Goal: Find contact information

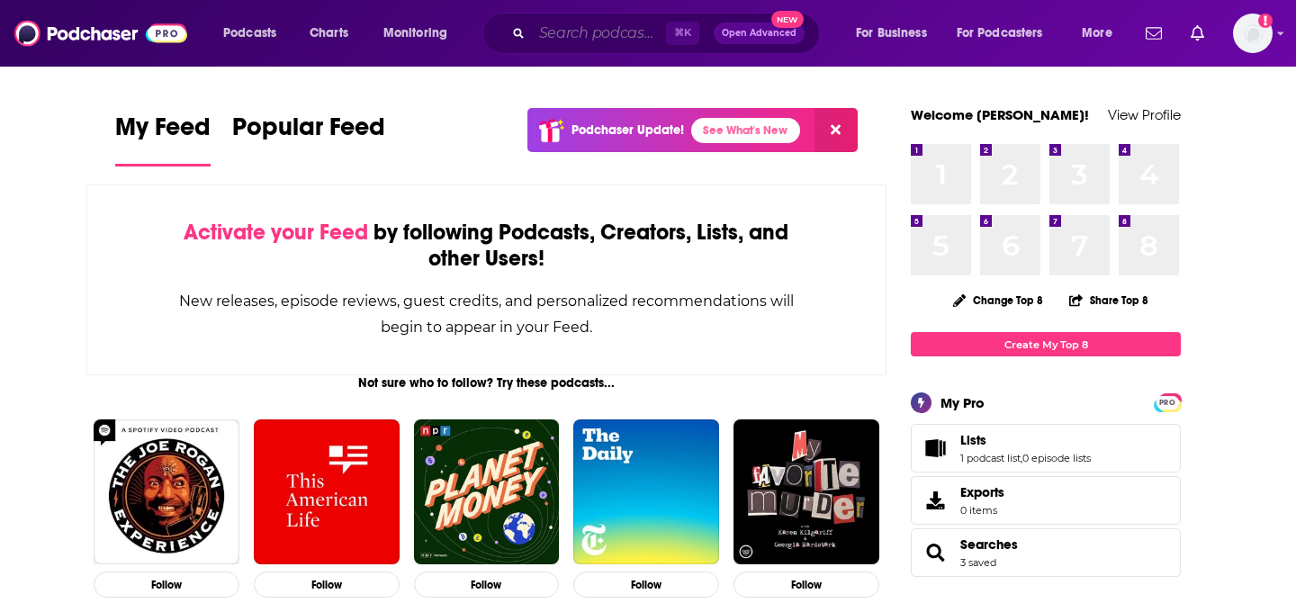
click at [603, 31] on input "Search podcasts, credits, & more..." at bounding box center [599, 33] width 134 height 29
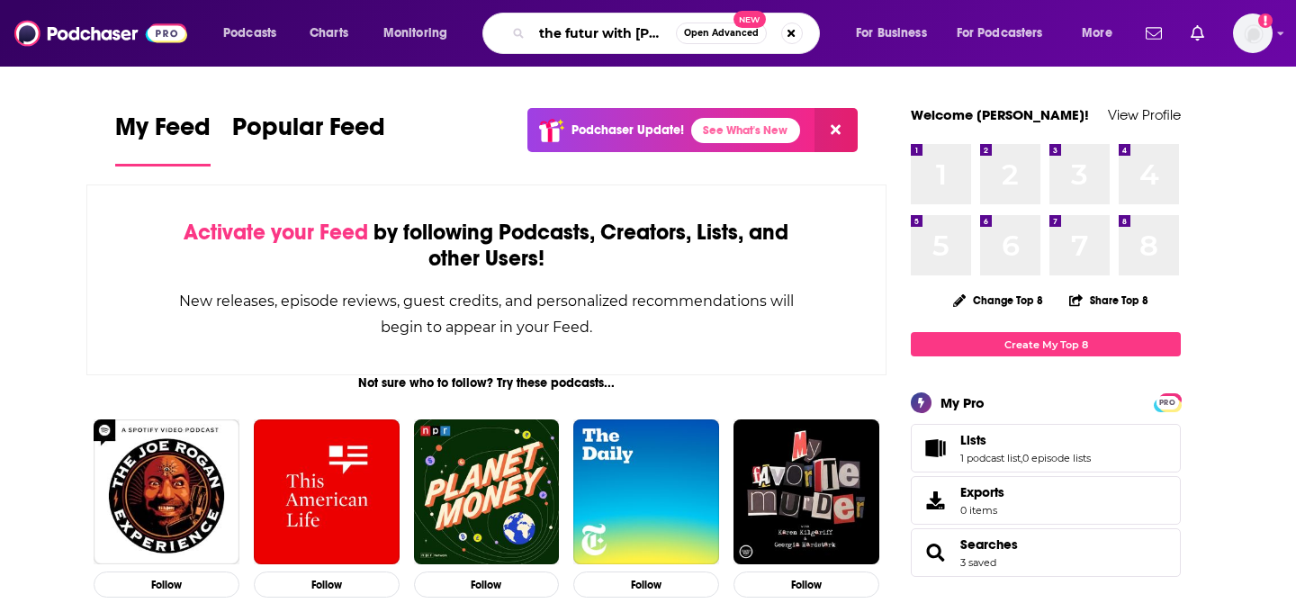
type input "the futur with chris"
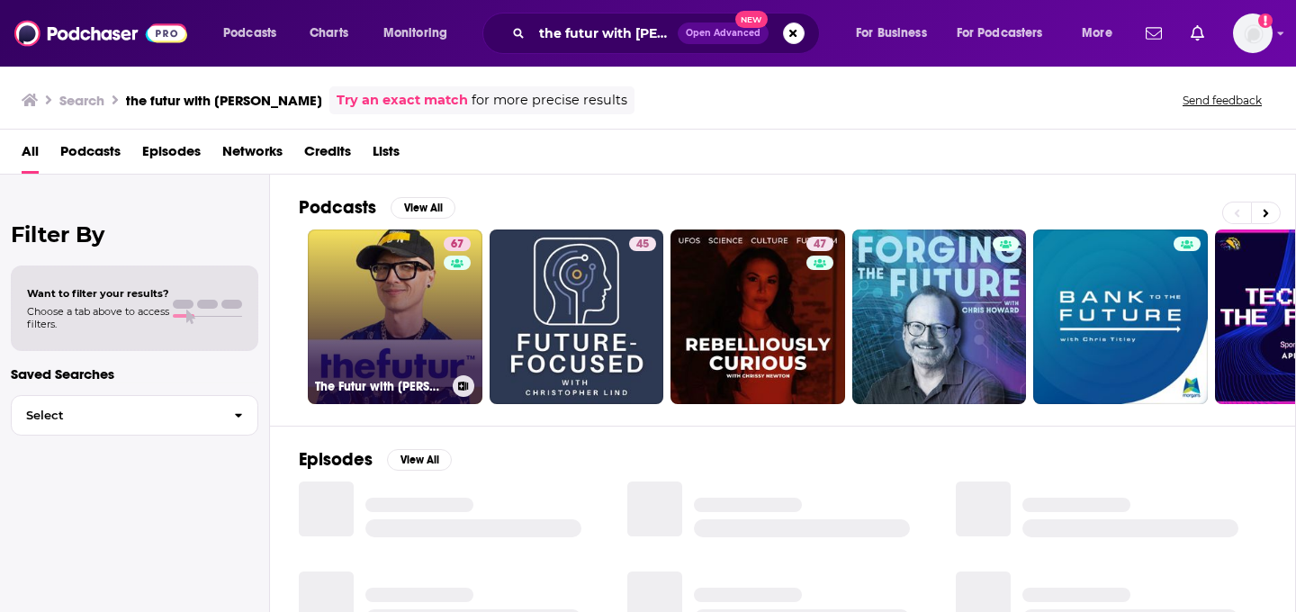
click at [408, 318] on link "67 The Futur with Chris Do" at bounding box center [395, 316] width 175 height 175
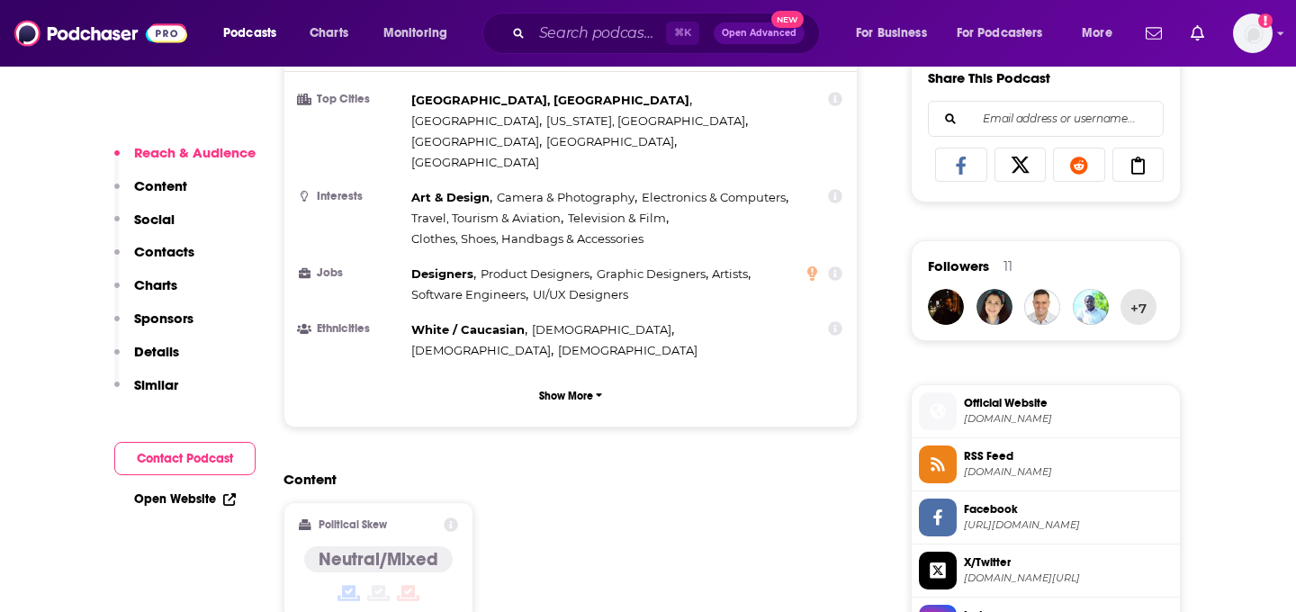
scroll to position [1190, 0]
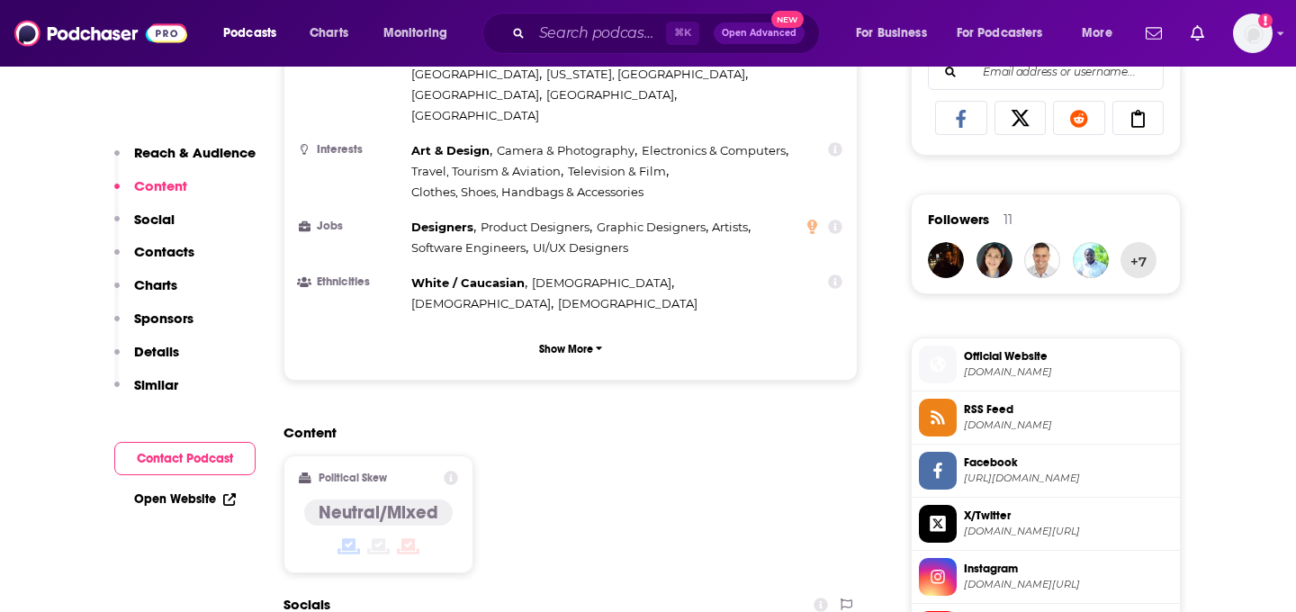
click at [176, 254] on p "Contacts" at bounding box center [164, 251] width 60 height 17
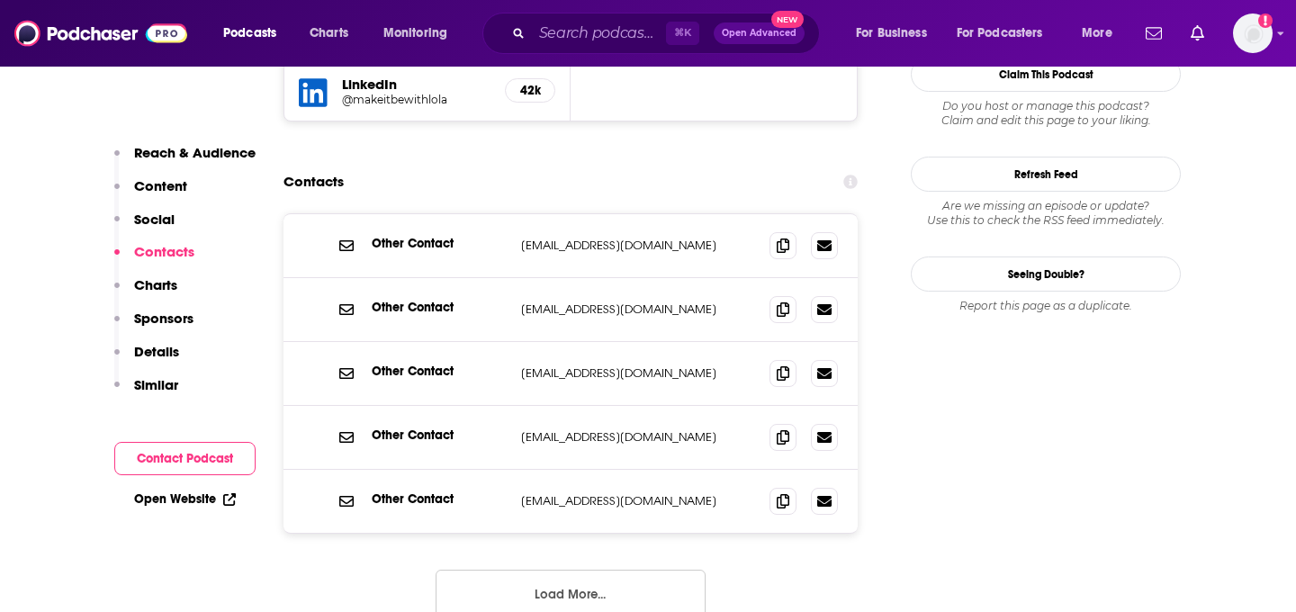
scroll to position [1902, 0]
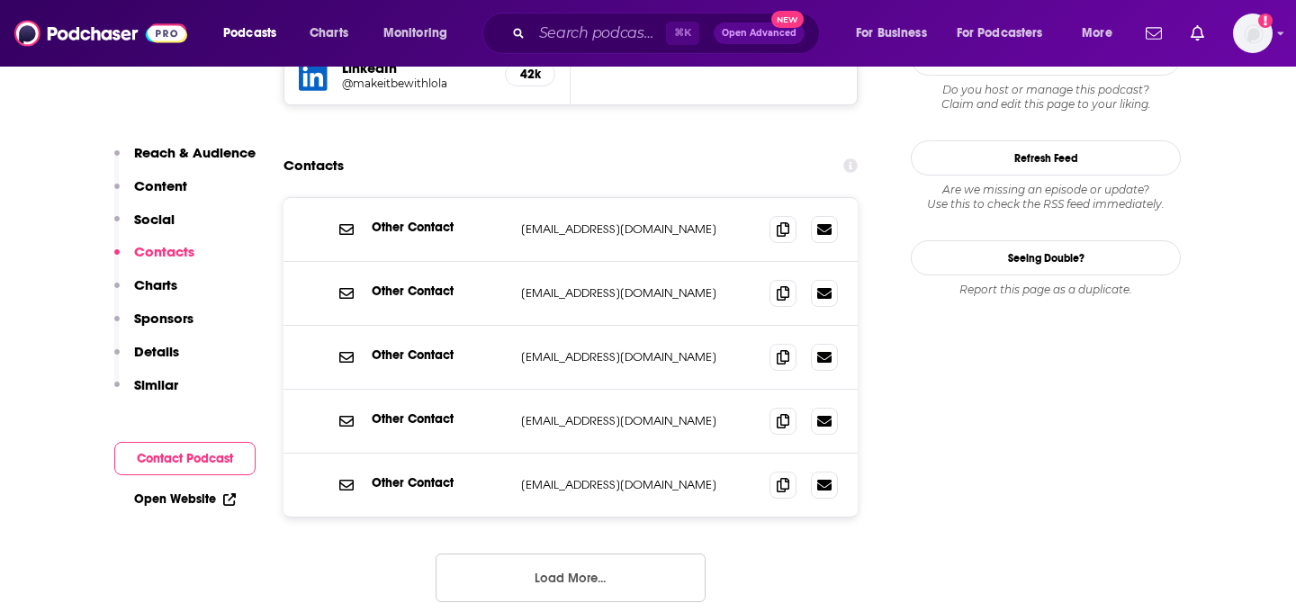
click at [600, 477] on p "ben@thefutur.com" at bounding box center [638, 484] width 234 height 15
copy div "ben@thefutur.com ben@thefutur.com"
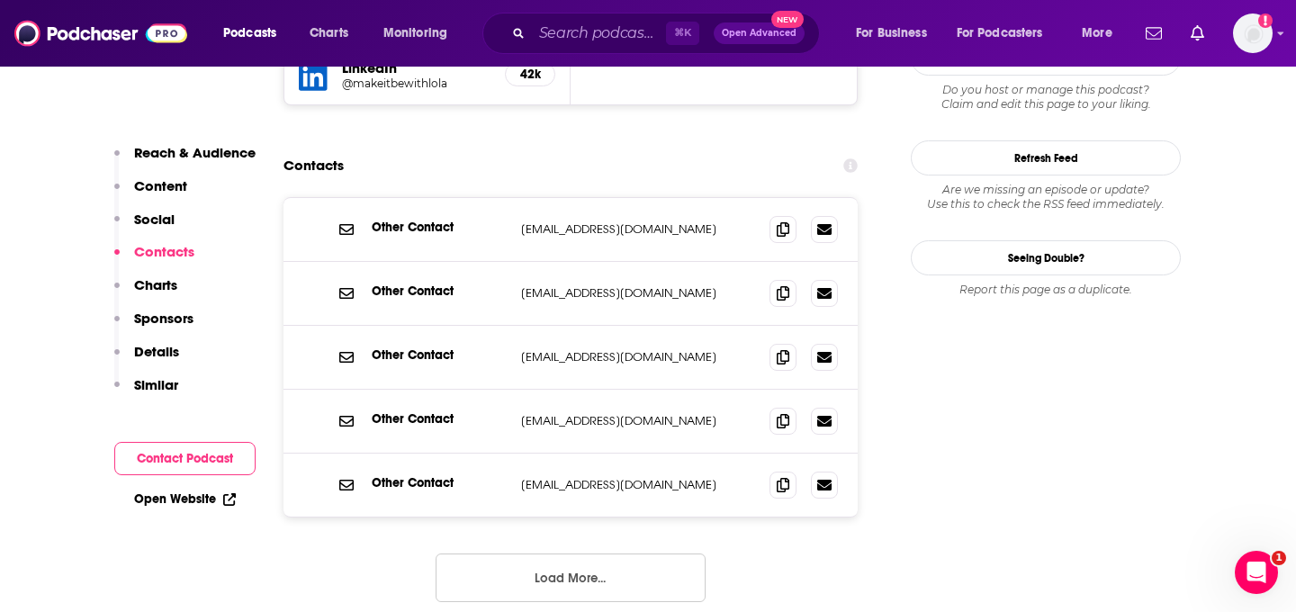
click at [554, 390] on div "Other Contact hello@thefutur.com hello@thefutur.com" at bounding box center [570, 422] width 574 height 64
click at [793, 407] on span at bounding box center [782, 420] width 27 height 27
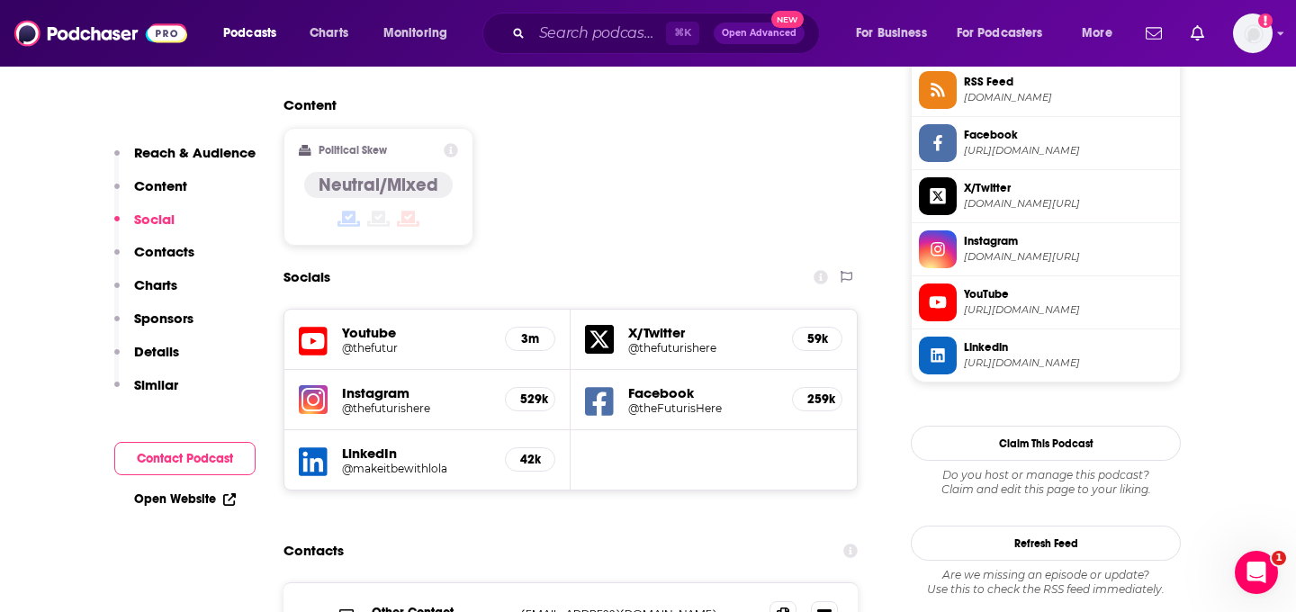
scroll to position [1362, 0]
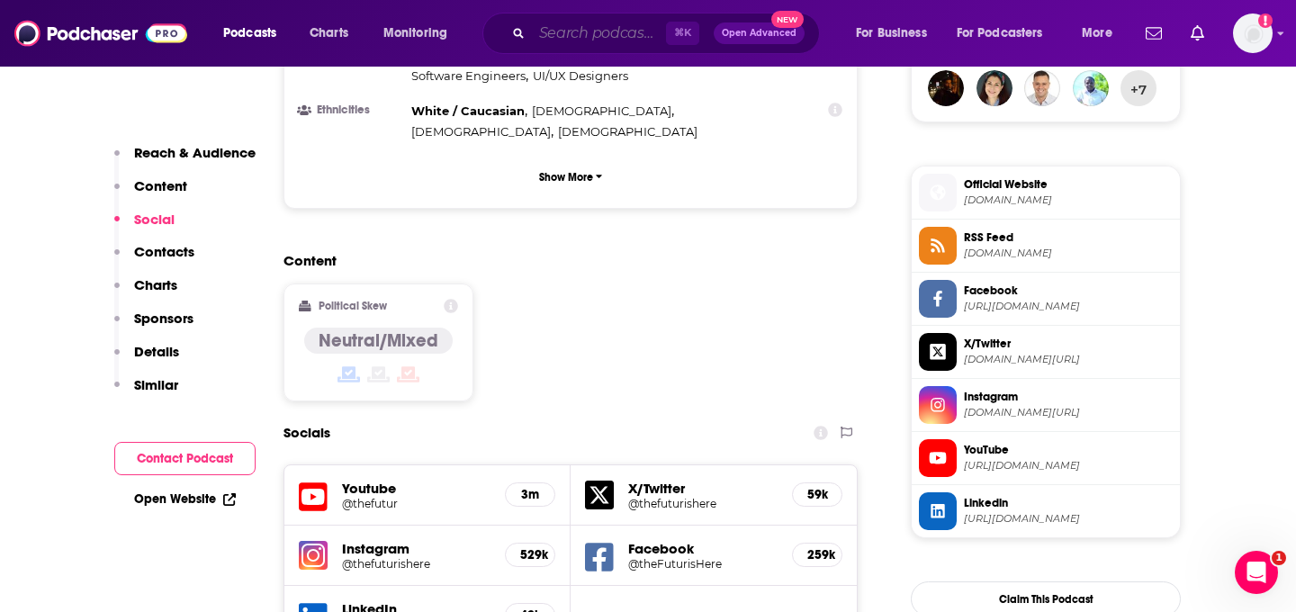
click at [606, 41] on input "Search podcasts, credits, & more..." at bounding box center [599, 33] width 134 height 29
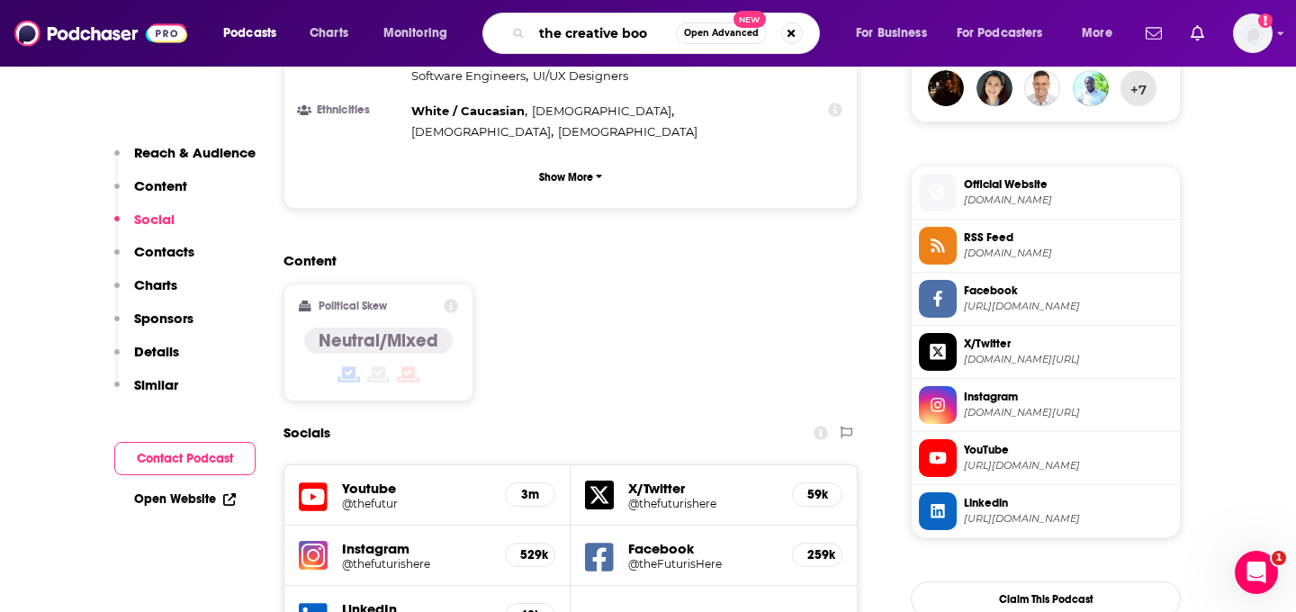
type input "the creative boom"
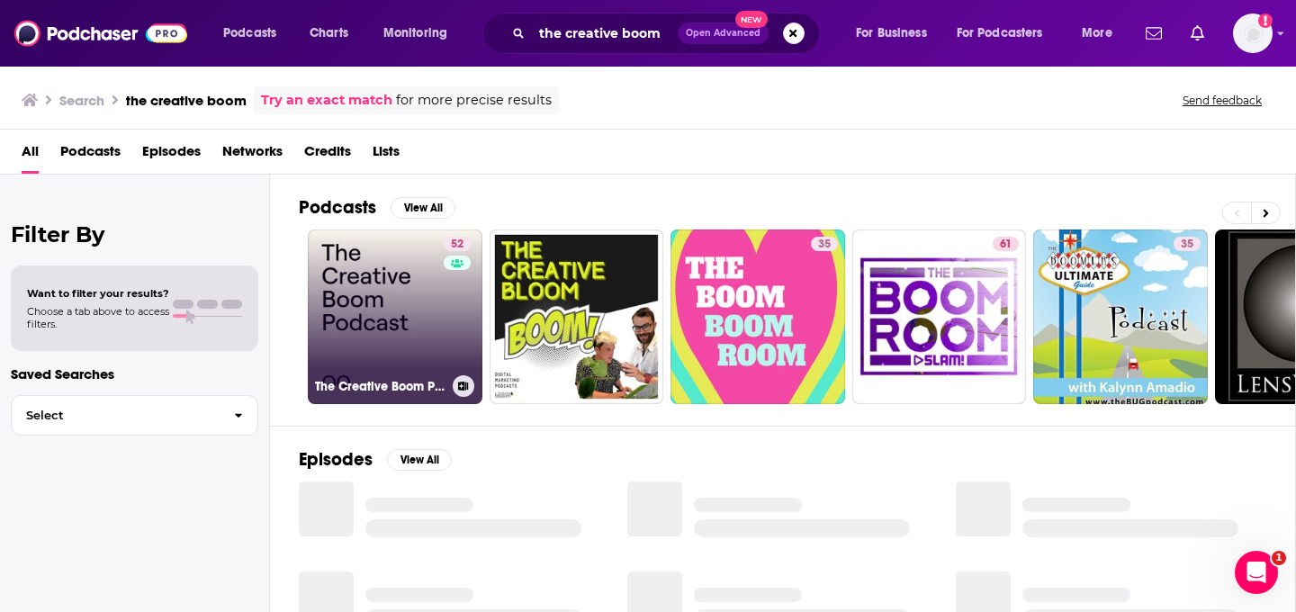
click at [421, 299] on link "52 The Creative Boom Podcast" at bounding box center [395, 316] width 175 height 175
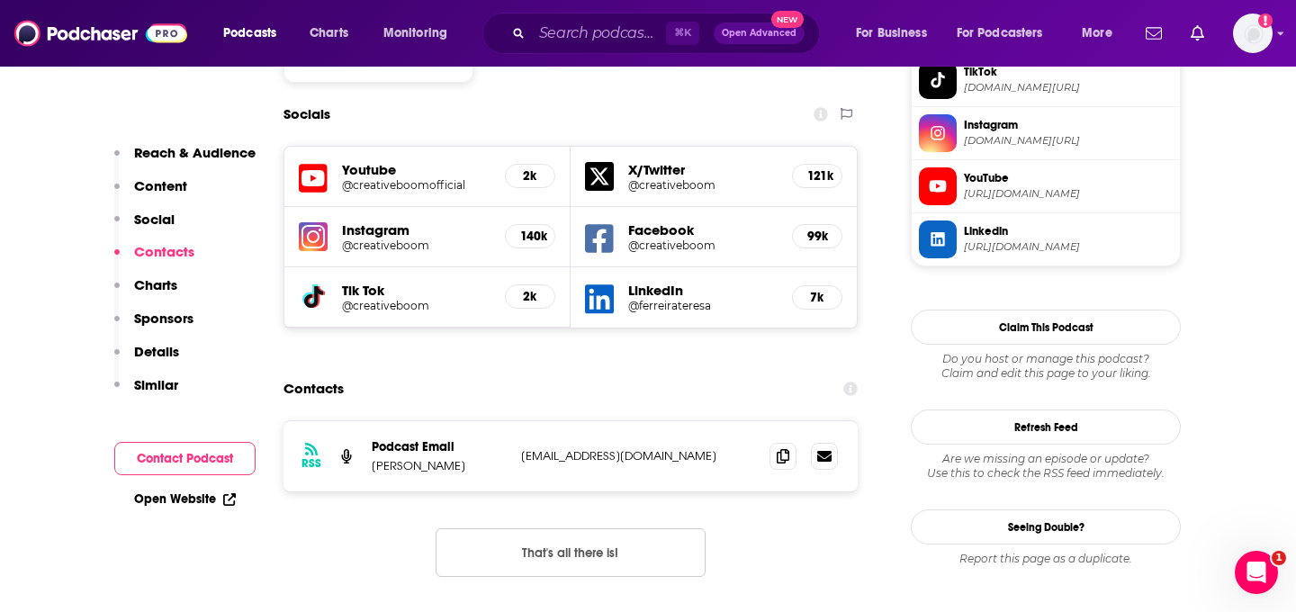
scroll to position [1722, 0]
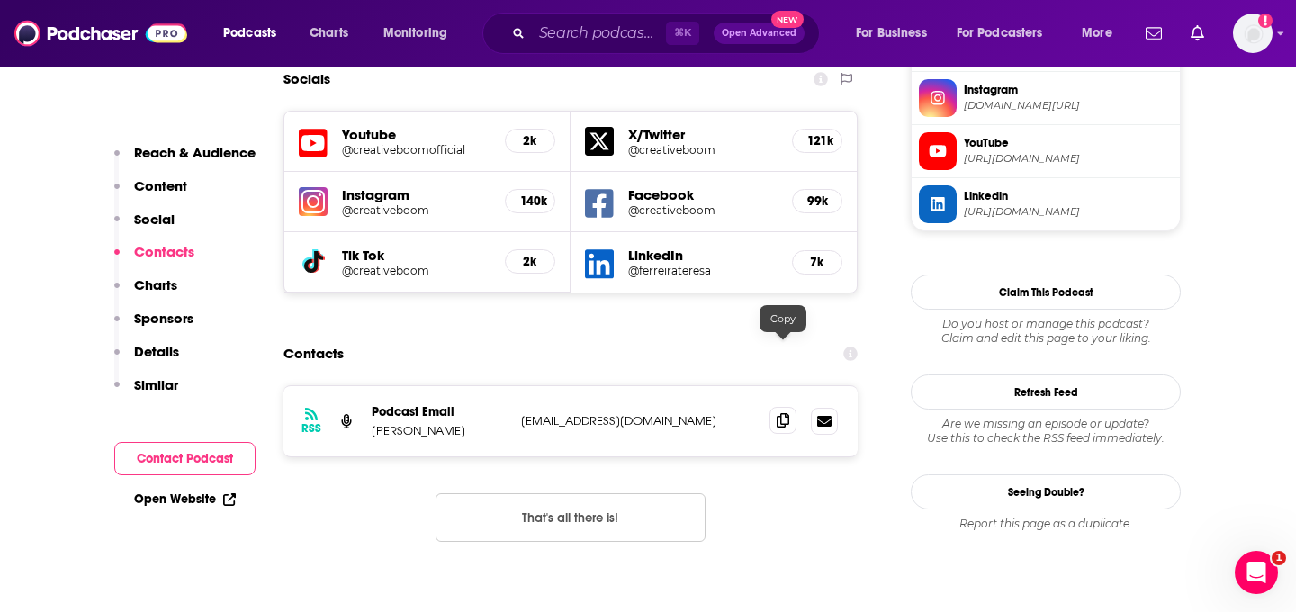
click at [780, 413] on icon at bounding box center [783, 420] width 13 height 14
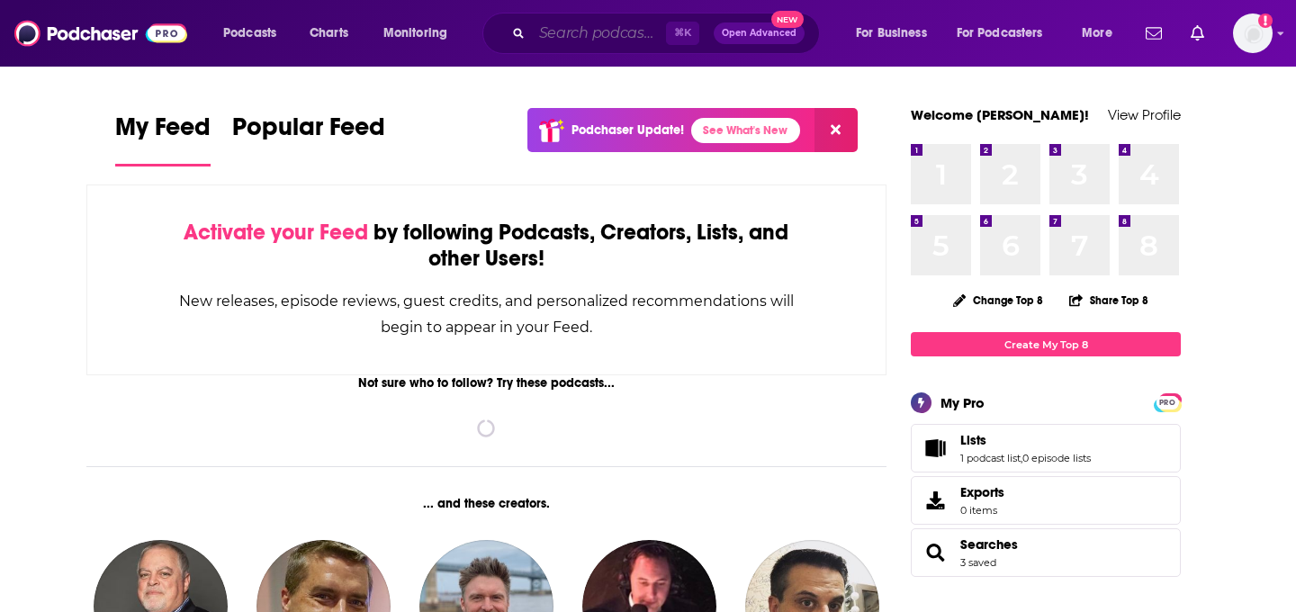
click at [600, 32] on input "Search podcasts, credits, & more..." at bounding box center [599, 33] width 134 height 29
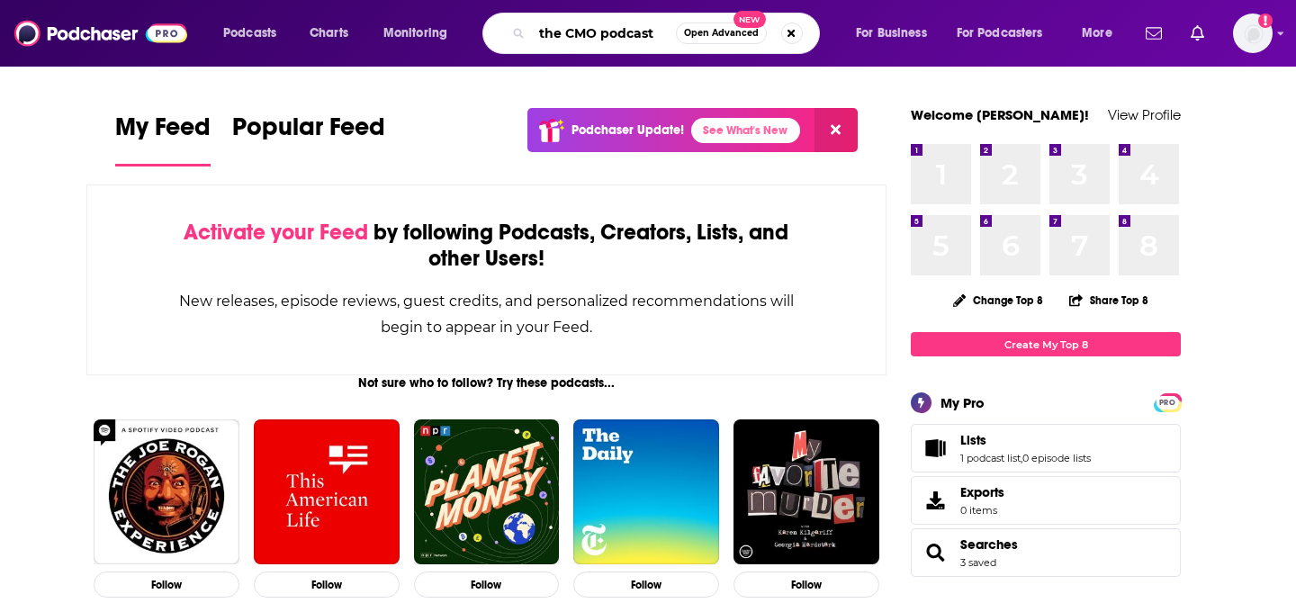
type input "the CMO podcast"
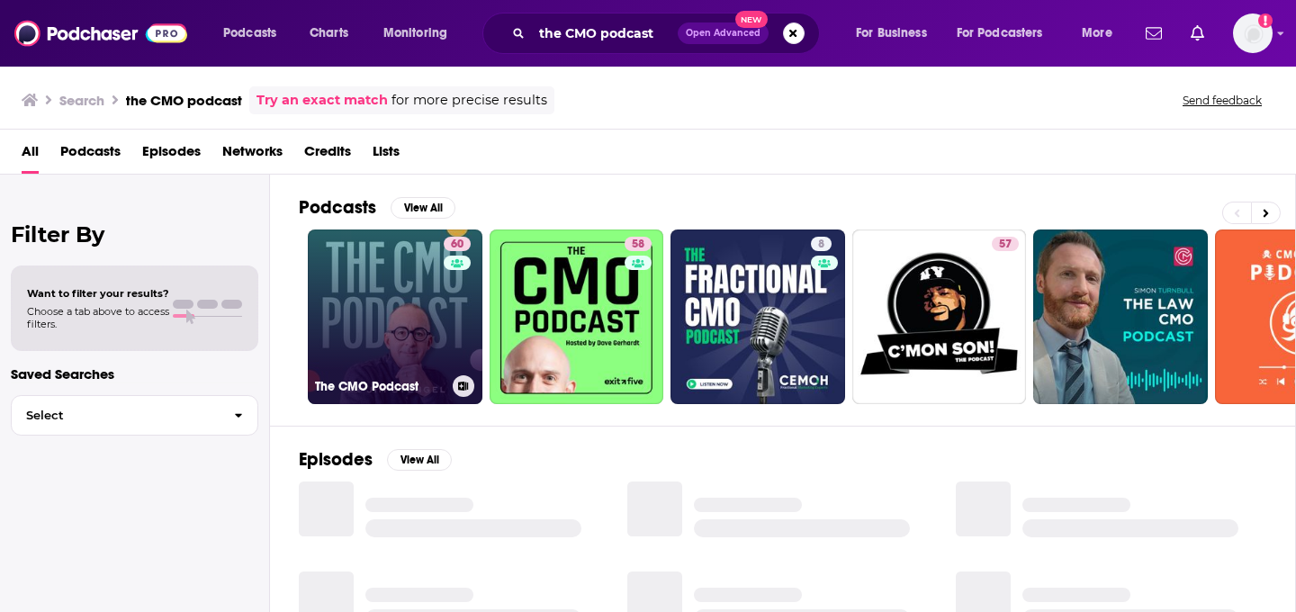
click at [396, 351] on link "60 The CMO Podcast" at bounding box center [395, 316] width 175 height 175
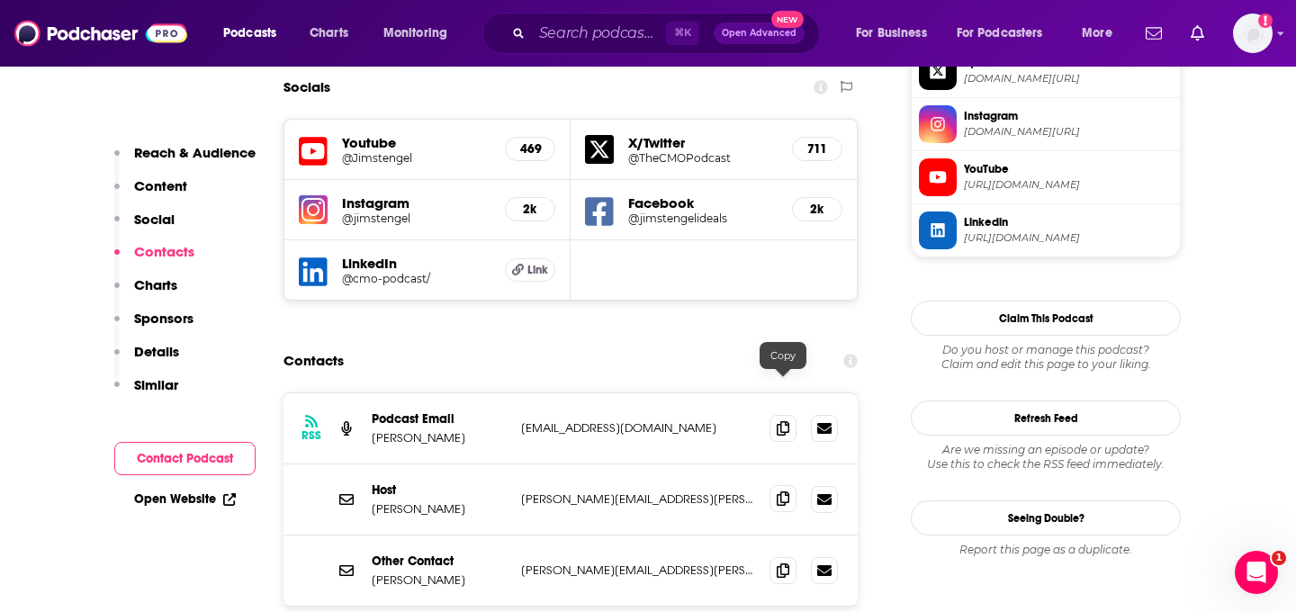
click at [778, 491] on icon at bounding box center [783, 498] width 13 height 14
click at [562, 562] on p "marissa.oliva@gallerymediagroup.com" at bounding box center [638, 569] width 234 height 15
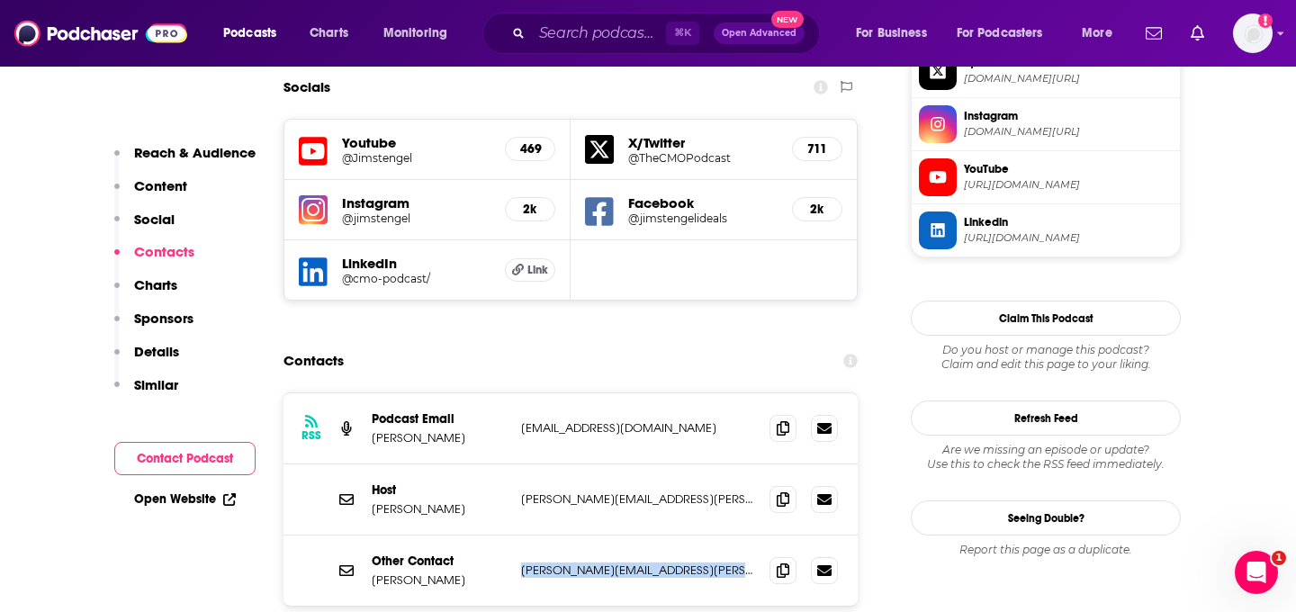
click at [562, 562] on p "marissa.oliva@gallerymediagroup.com" at bounding box center [638, 569] width 234 height 15
copy div "marissa.oliva@gallerymediagroup.com marissa.oliva@gallerymediagroup.com"
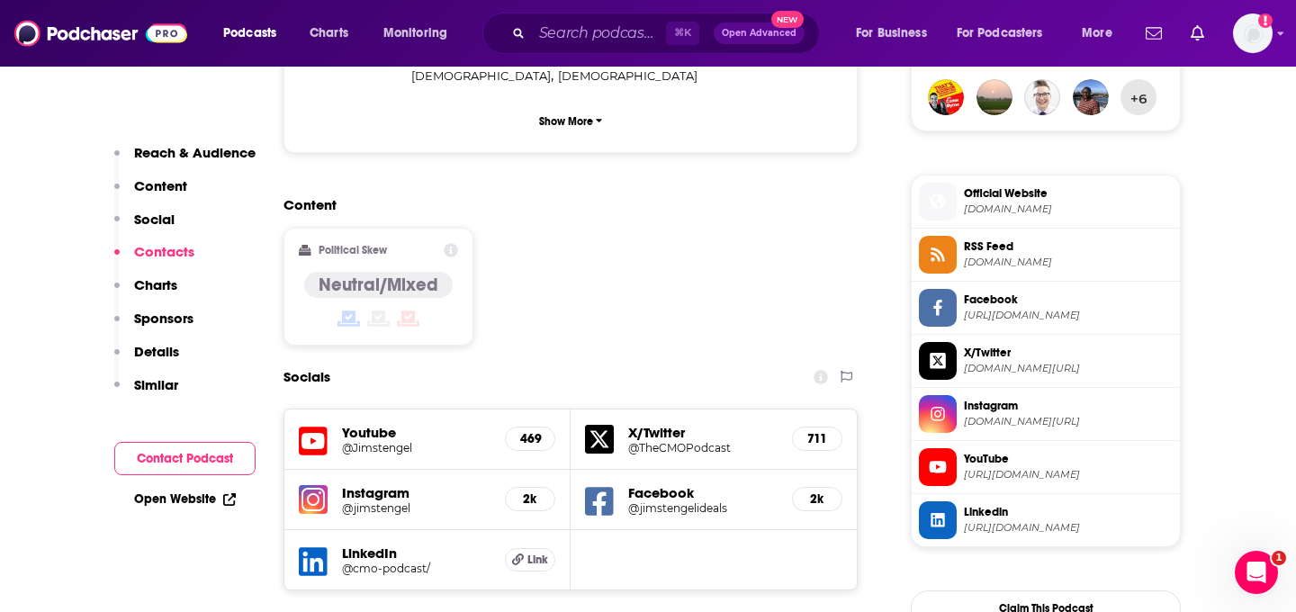
scroll to position [1255, 0]
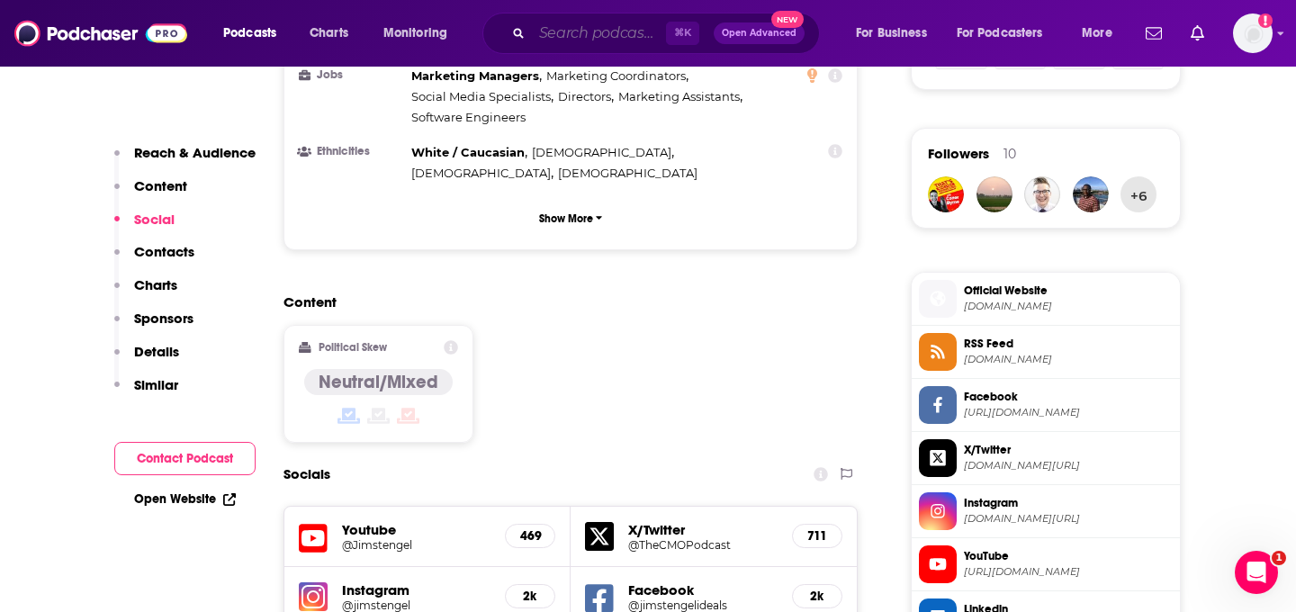
click at [543, 22] on input "Search podcasts, credits, & more..." at bounding box center [599, 33] width 134 height 29
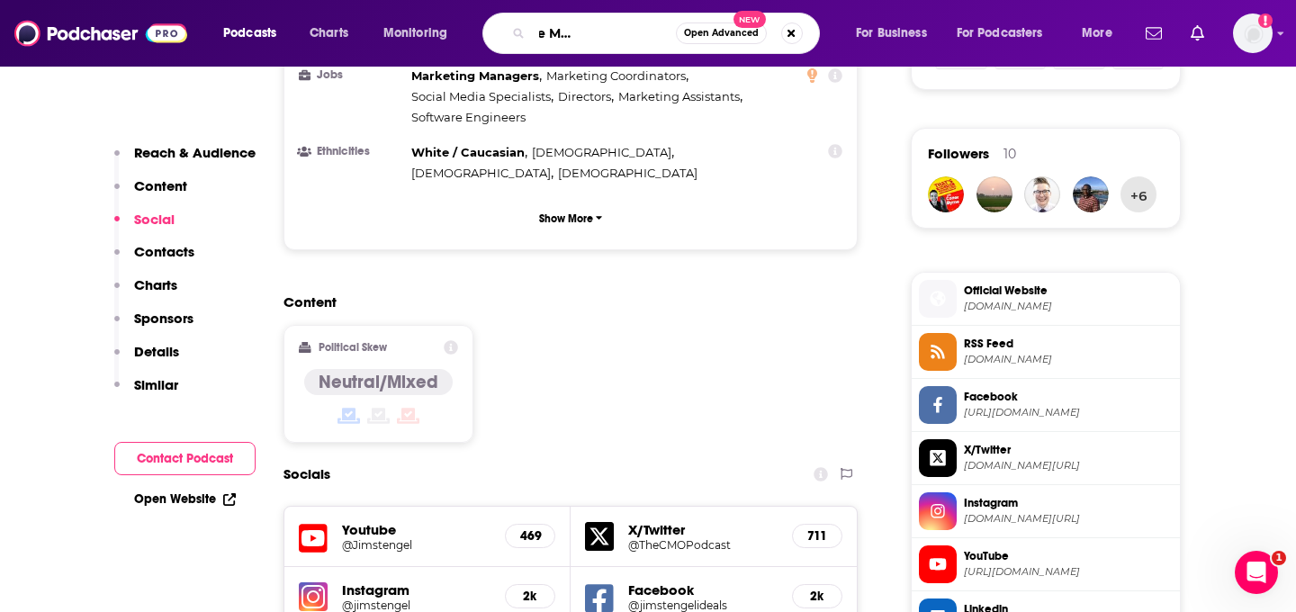
type input "On Scope: The Marketing Podcast"
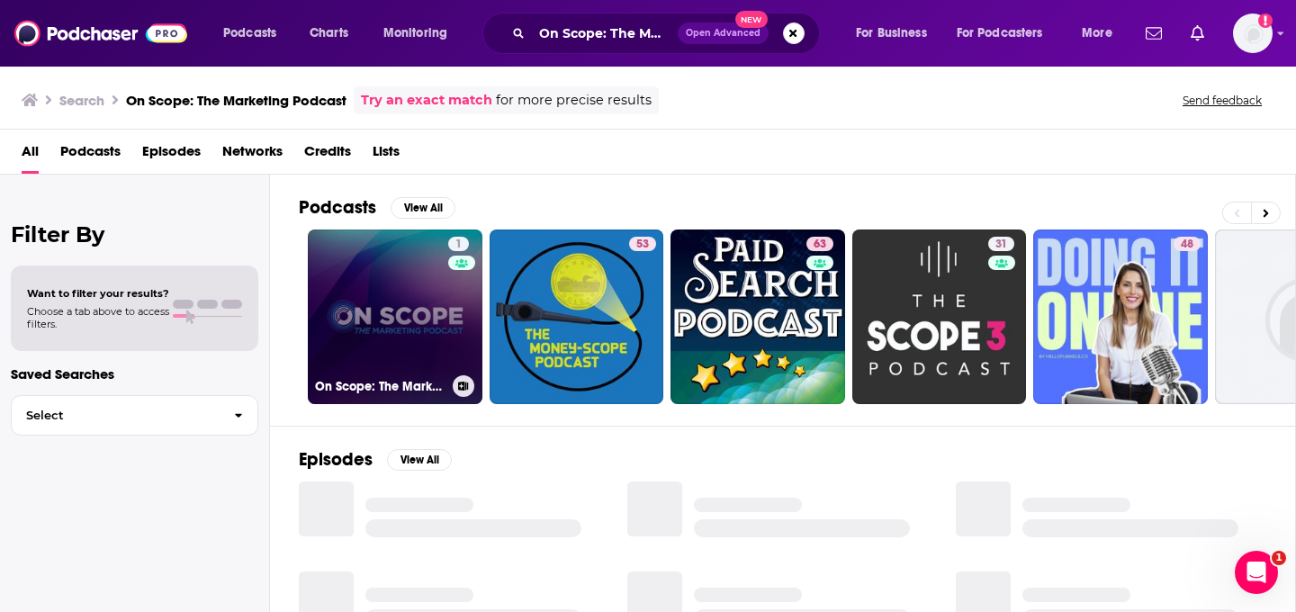
click at [409, 356] on link "1 On Scope: The Marketing Podcast" at bounding box center [395, 316] width 175 height 175
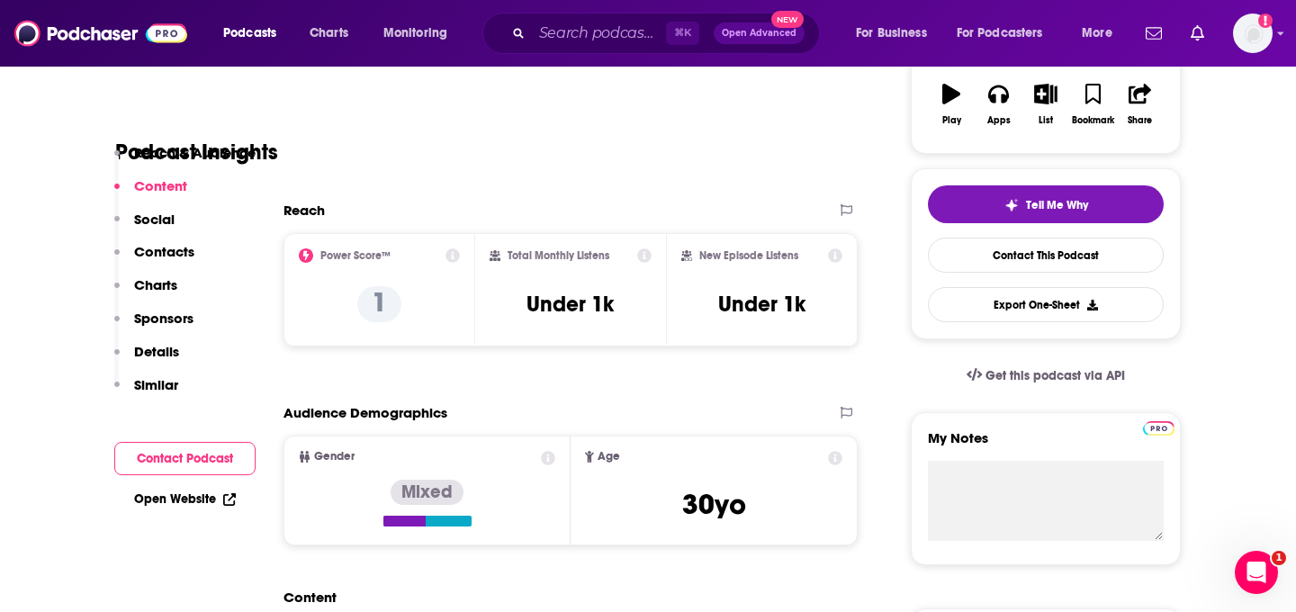
scroll to position [863, 0]
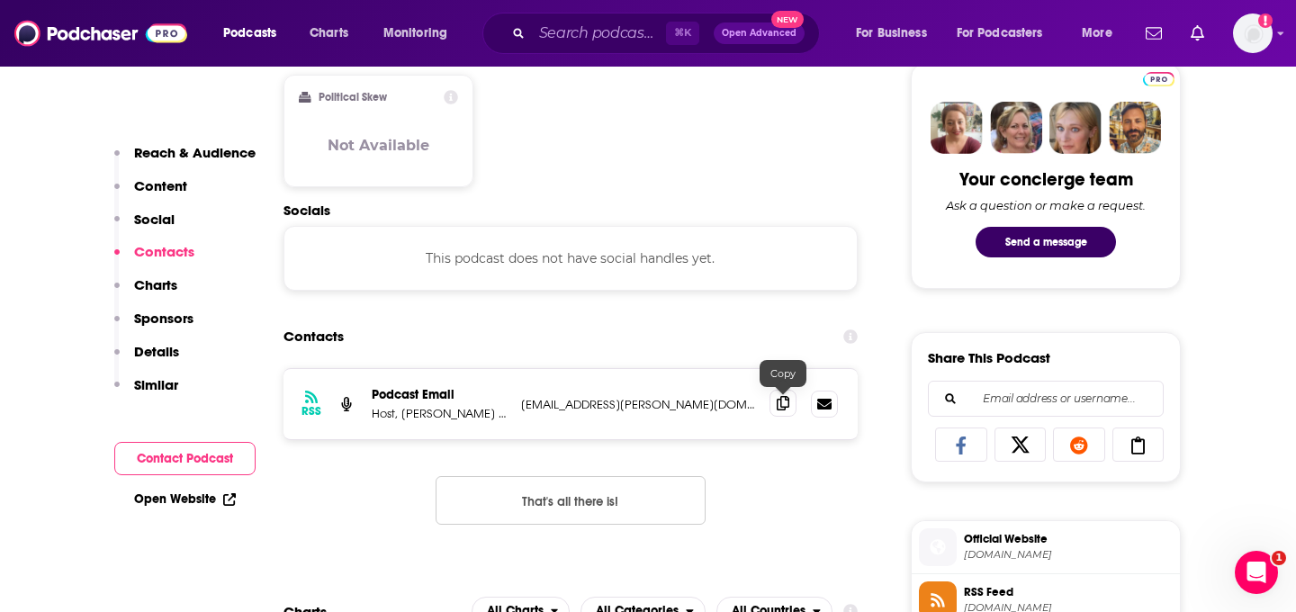
click at [779, 402] on icon at bounding box center [783, 403] width 13 height 14
